Goal: Entertainment & Leisure: Consume media (video, audio)

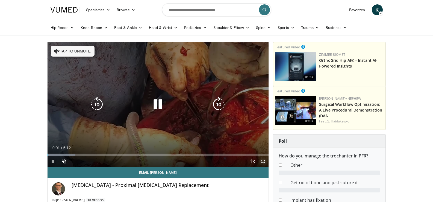
drag, startPoint x: 263, startPoint y: 160, endPoint x: 245, endPoint y: 184, distance: 29.9
click at [263, 160] on span "Video Player" at bounding box center [262, 161] width 11 height 11
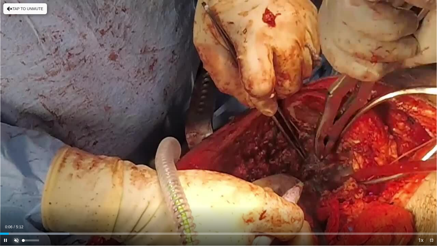
click at [17, 201] on span "Video Player" at bounding box center [16, 240] width 11 height 11
